Goal: Transaction & Acquisition: Obtain resource

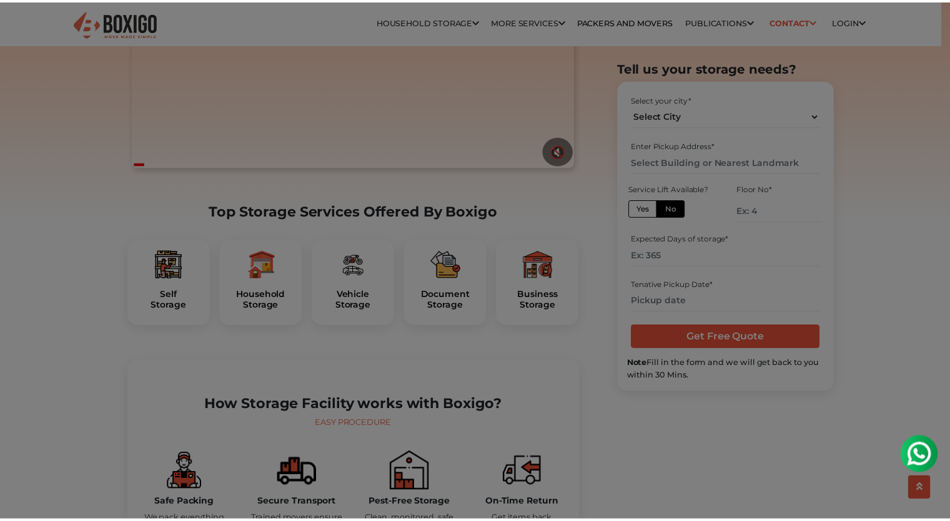
scroll to position [250, 0]
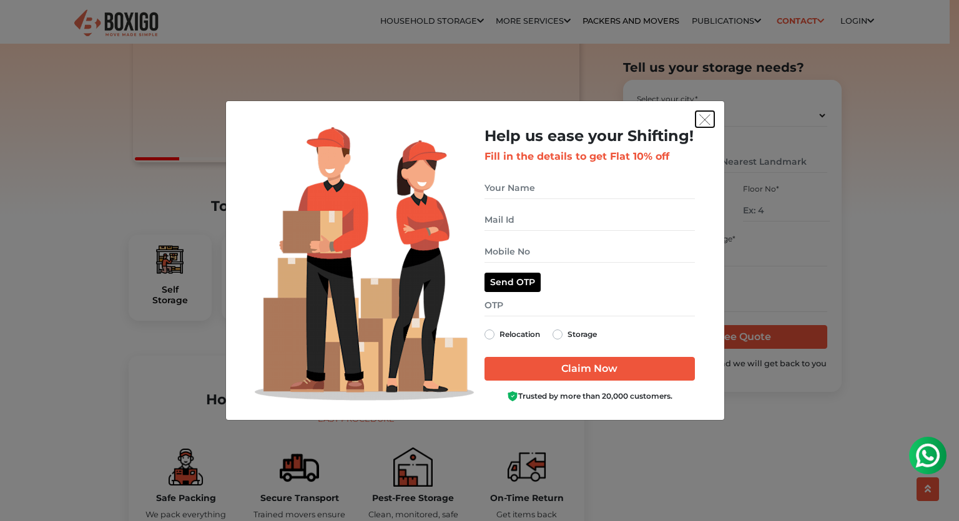
click at [702, 121] on img "get free quote dialog" at bounding box center [704, 119] width 11 height 11
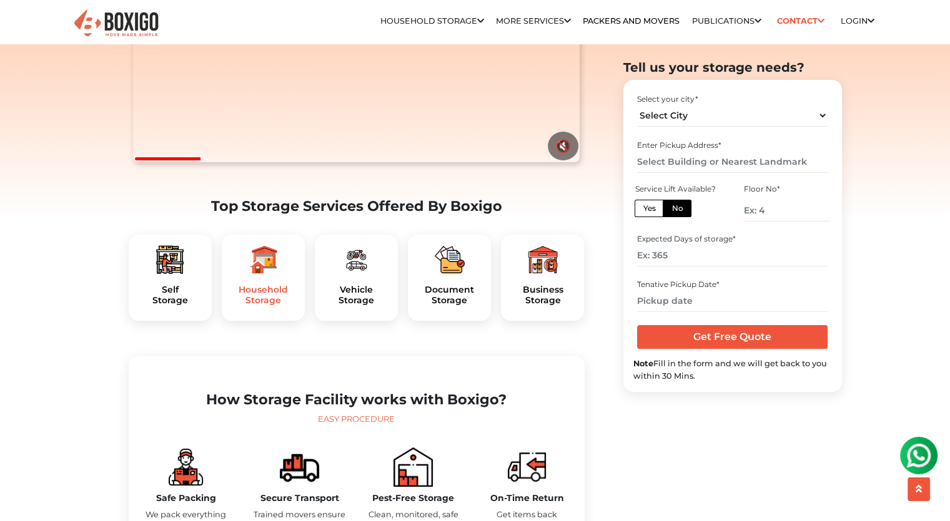
click at [257, 306] on h5 "Household Storage" at bounding box center [263, 295] width 63 height 21
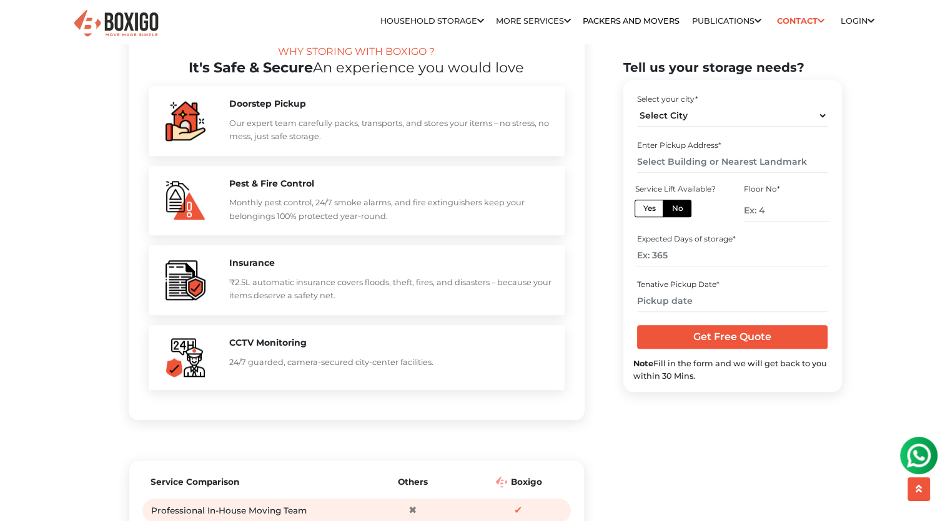
scroll to position [1249, 0]
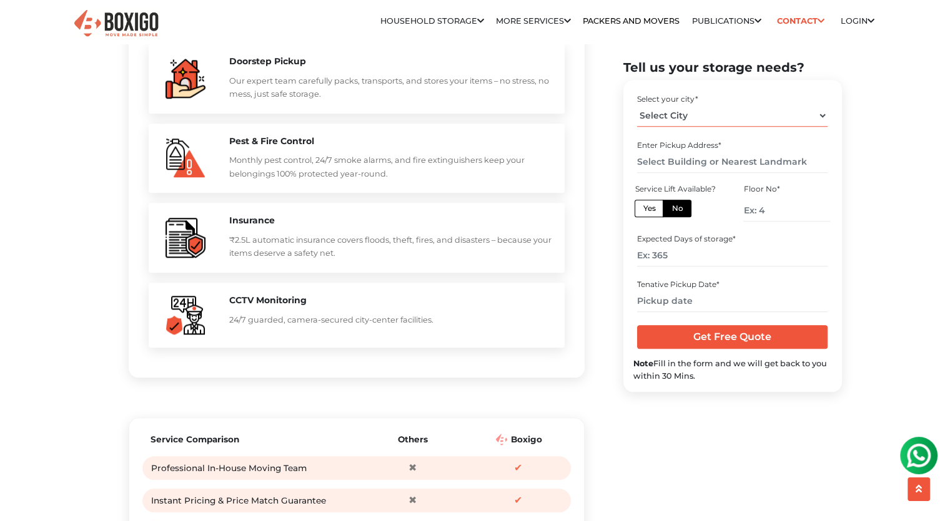
click at [749, 118] on select "Select City [GEOGRAPHIC_DATA] [GEOGRAPHIC_DATA] [GEOGRAPHIC_DATA] [GEOGRAPHIC_D…" at bounding box center [732, 116] width 190 height 22
select select "[GEOGRAPHIC_DATA]"
click at [637, 105] on select "Select City Bangalore Bengaluru Bhopal Bhubaneswar Chennai Coimbatore Cuttack D…" at bounding box center [732, 116] width 190 height 22
click at [727, 165] on input "text" at bounding box center [732, 162] width 190 height 22
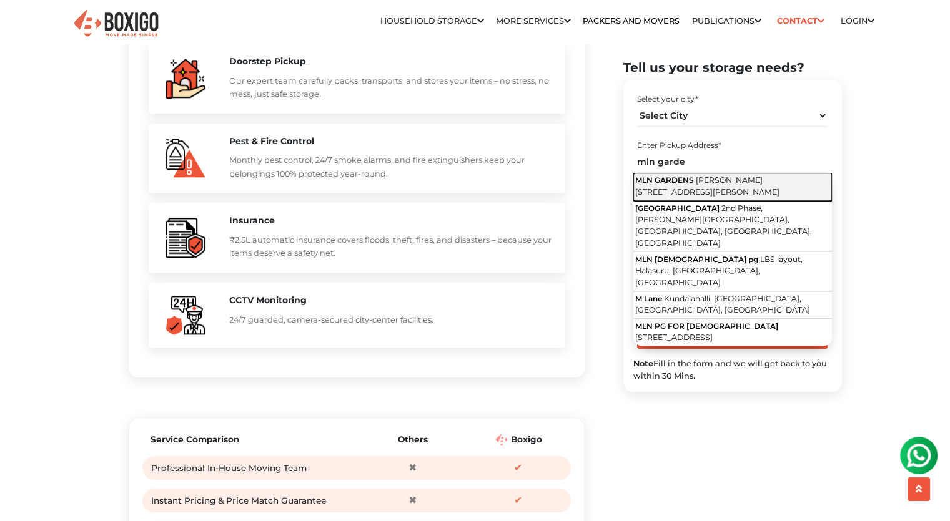
click at [722, 180] on span "Usha Mullapudi Road, Kakatiya Nagar, 2nd Phase, Allwyn Colony, Kukatpally, Hyde…" at bounding box center [707, 185] width 144 height 21
type input "MLN GARDENS, Usha Mullapudi Road, Kakatiya Nagar, 2nd Phase, Allwyn Colony, Kuk…"
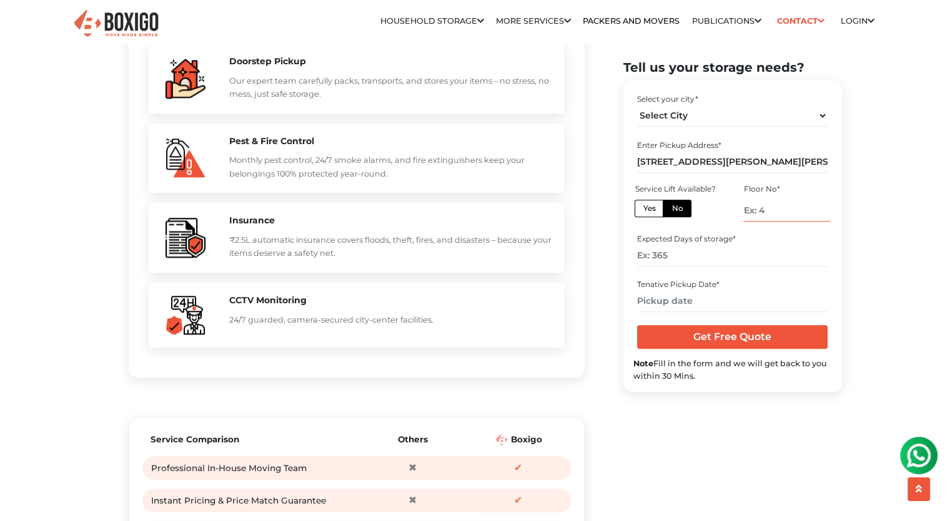
click at [757, 205] on input "number" at bounding box center [786, 211] width 86 height 22
type input "4"
click at [703, 247] on input "number" at bounding box center [732, 256] width 190 height 22
type input "365"
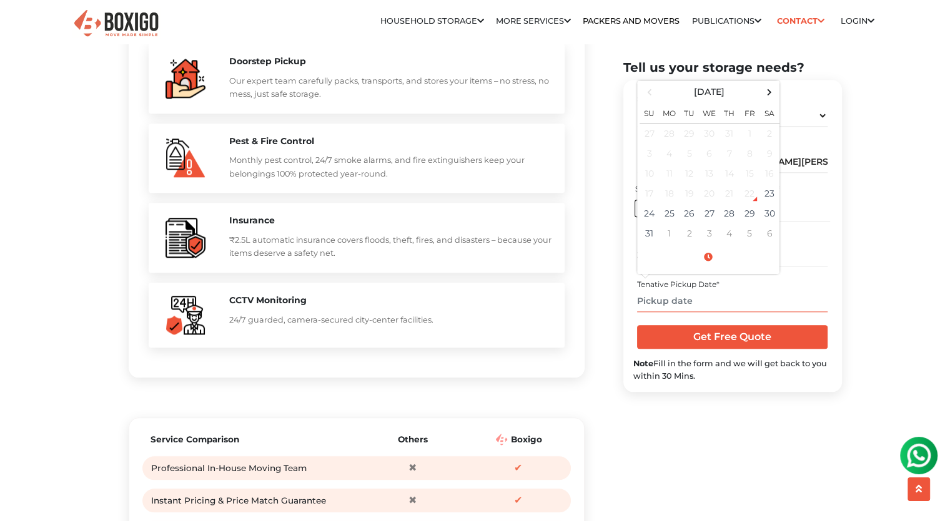
click at [722, 291] on input "text" at bounding box center [732, 301] width 190 height 22
click at [666, 218] on td "25" at bounding box center [669, 214] width 20 height 20
type input "08/25/2025 12:00 AM"
click at [737, 328] on input "Get Free Quote" at bounding box center [732, 337] width 190 height 24
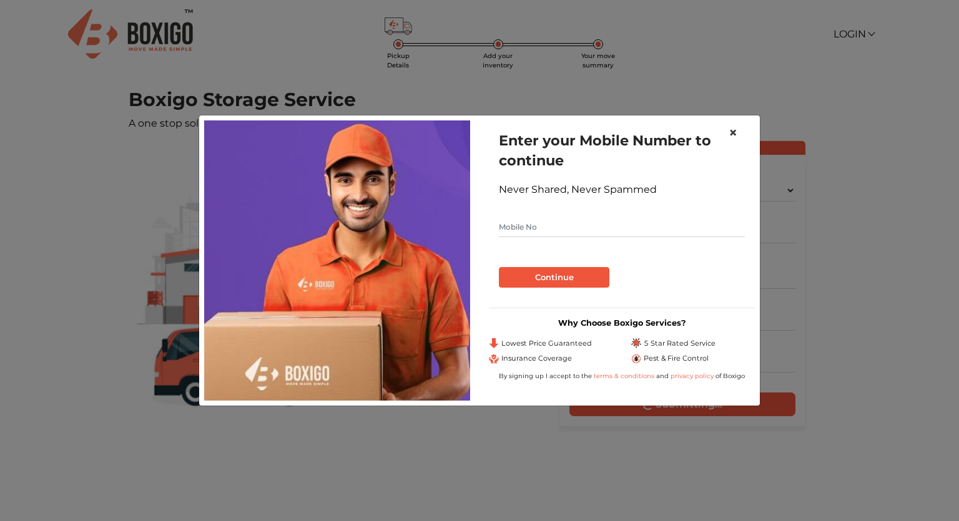
click at [731, 134] on span "×" at bounding box center [733, 133] width 9 height 18
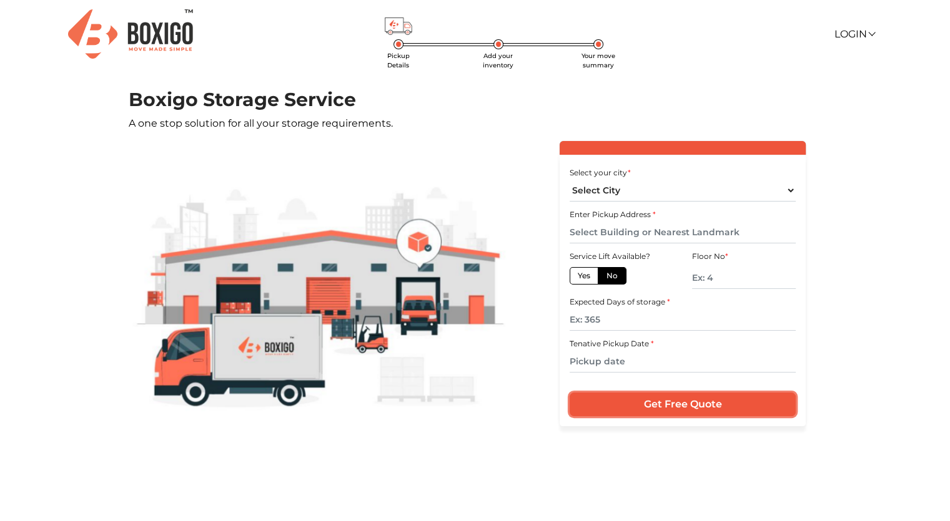
click at [705, 407] on input "Get Free Quote" at bounding box center [682, 405] width 226 height 24
